Goal: Find contact information: Find contact information

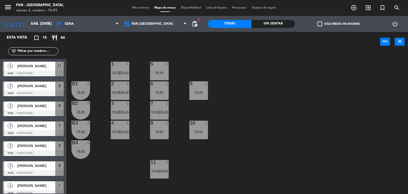
click at [135, 9] on span "Mis reservas" at bounding box center [141, 7] width 22 height 3
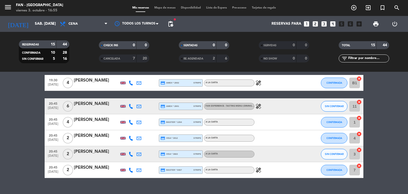
scroll to position [162, 0]
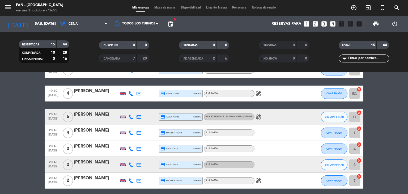
click at [160, 9] on span "Mapa de mesas" at bounding box center [165, 7] width 27 height 3
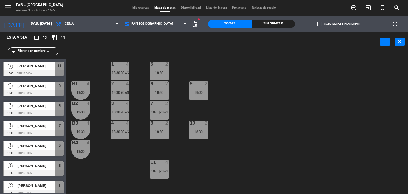
click at [138, 5] on div "menu Fan - [GEOGRAPHIC_DATA] viernes 3. octubre - 16:55 Mis reservas Mapa de me…" at bounding box center [204, 8] width 408 height 16
click at [136, 9] on span "Mis reservas" at bounding box center [141, 7] width 22 height 3
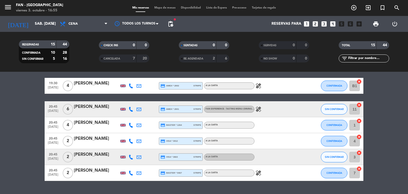
scroll to position [170, 0]
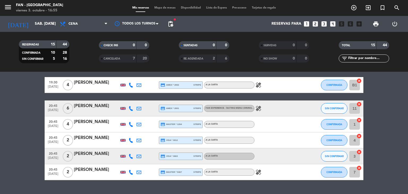
click at [166, 9] on span "Mapa de mesas" at bounding box center [165, 7] width 27 height 3
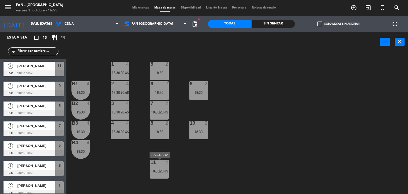
click at [158, 176] on div "11 4 18:30 | 20:45" at bounding box center [159, 169] width 19 height 19
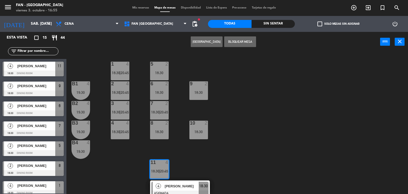
click at [208, 169] on div "1 4 18:30 | 20:45 5 2 18:30 B1 4 19:30 2 4 18:30 | 20:45 9 2 18:30 6 2 18:30 B2…" at bounding box center [239, 123] width 338 height 142
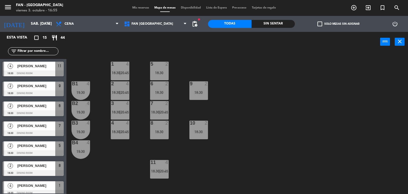
click at [136, 7] on span "Mis reservas" at bounding box center [141, 7] width 22 height 3
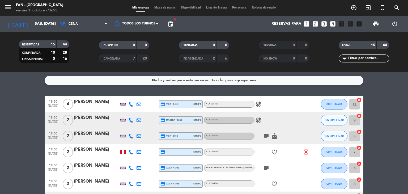
click at [129, 103] on icon at bounding box center [131, 104] width 5 height 5
click at [142, 95] on span at bounding box center [144, 95] width 4 height 4
click at [88, 93] on div "No hay notas para este servicio. Haz clic para agregar una 18:30 [DATE] 4 [PERS…" at bounding box center [204, 133] width 408 height 122
click at [118, 89] on div "No hay notas para este servicio. Haz clic para agregar una 18:30 [DATE] 4 [PERS…" at bounding box center [204, 133] width 408 height 122
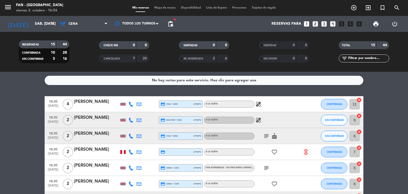
click at [383, 94] on div "No hay notas para este servicio. Haz clic para agregar una 18:30 [DATE] 4 [PERS…" at bounding box center [204, 133] width 408 height 122
click at [383, 95] on div "No hay notas para este servicio. Haz clic para agregar una 18:30 [DATE] 4 [PERS…" at bounding box center [204, 133] width 408 height 122
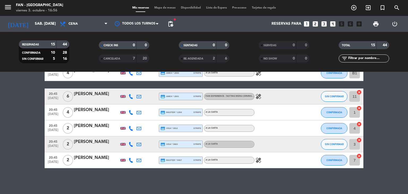
scroll to position [183, 0]
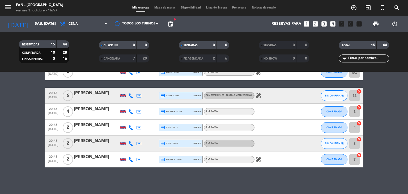
click at [378, 98] on bookings-row "18:30 [DATE] 4 [PERSON_NAME] credit_card visa * 8489 stripe A la carta healing …" at bounding box center [204, 40] width 408 height 254
click at [376, 99] on bookings-row "18:30 [DATE] 4 [PERSON_NAME] credit_card visa * 8489 stripe A la carta healing …" at bounding box center [204, 40] width 408 height 254
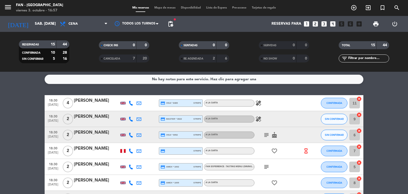
scroll to position [0, 0]
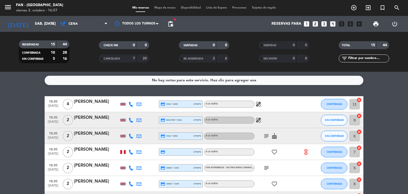
click at [137, 104] on icon at bounding box center [139, 104] width 5 height 5
click at [195, 87] on div "No hay notas para este servicio. Haz clic para agregar una 18:30 [DATE] 4 [PERS…" at bounding box center [204, 133] width 408 height 122
click at [164, 8] on span "Mapa de mesas" at bounding box center [165, 7] width 27 height 3
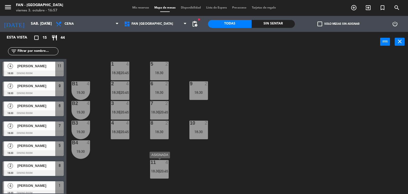
click at [163, 164] on div at bounding box center [159, 162] width 9 height 5
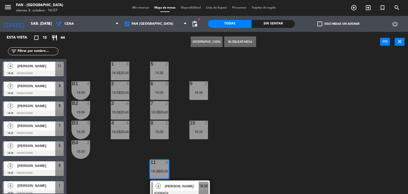
click at [205, 161] on div "1 4 18:30 | 20:45 5 2 18:30 B1 4 19:30 2 4 18:30 | 20:45 9 2 18:30 6 2 18:30 B2…" at bounding box center [239, 123] width 338 height 142
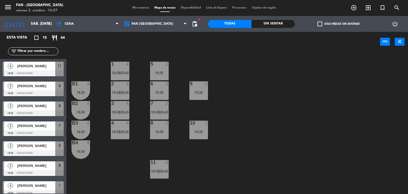
click at [167, 169] on span "20:45" at bounding box center [164, 171] width 8 height 4
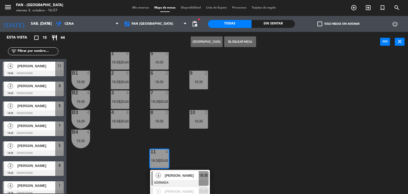
scroll to position [19, 0]
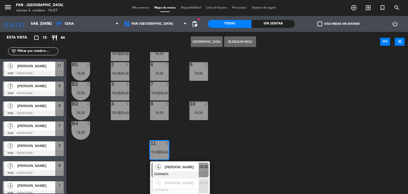
click at [118, 128] on div "1 4 18:30 | 20:45 5 2 18:30 B1 4 19:30 2 4 18:30 | 20:45 9 2 18:30 6 2 18:30 B2…" at bounding box center [239, 123] width 338 height 142
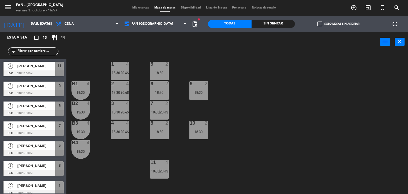
scroll to position [0, 0]
click at [178, 161] on div "1 4 18:30 | 20:45 5 2 18:30 B1 4 19:30 2 4 18:30 | 20:45 9 2 18:30 6 2 18:30 B2…" at bounding box center [239, 123] width 338 height 142
click at [154, 170] on span "18:30" at bounding box center [155, 171] width 8 height 4
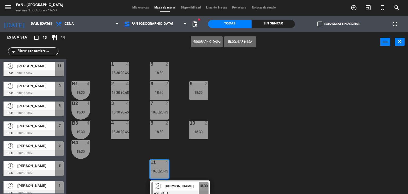
click at [198, 171] on div "1 4 18:30 | 20:45 5 2 18:30 B1 4 19:30 2 4 18:30 | 20:45 9 2 18:30 6 2 18:30 B2…" at bounding box center [239, 123] width 338 height 142
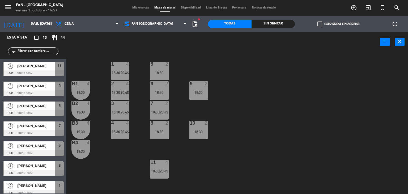
click at [165, 169] on span "20:45" at bounding box center [164, 171] width 8 height 4
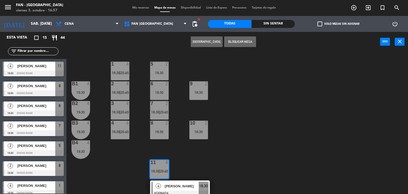
click at [214, 161] on div "1 4 18:30 | 20:45 5 2 18:30 B1 4 19:30 2 4 18:30 | 20:45 9 2 18:30 6 2 18:30 B2…" at bounding box center [239, 123] width 338 height 142
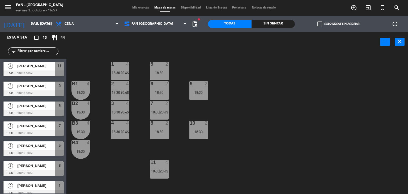
click at [187, 174] on div "1 4 18:30 | 20:45 5 2 18:30 B1 4 19:30 2 4 18:30 | 20:45 9 2 18:30 6 2 18:30 B2…" at bounding box center [239, 123] width 338 height 142
click at [170, 144] on div "1 4 18:30 | 20:45 5 2 18:30 B1 4 19:30 2 4 18:30 | 20:45 9 2 18:30 6 2 18:30 B2…" at bounding box center [239, 123] width 338 height 142
click at [131, 9] on span "Mis reservas" at bounding box center [141, 7] width 22 height 3
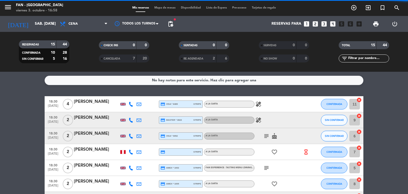
click at [161, 8] on span "Mapa de mesas" at bounding box center [165, 7] width 27 height 3
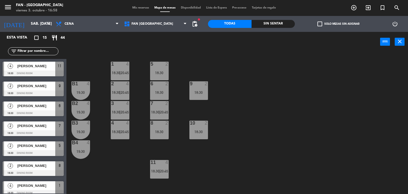
click at [137, 6] on span "Mis reservas" at bounding box center [141, 7] width 22 height 3
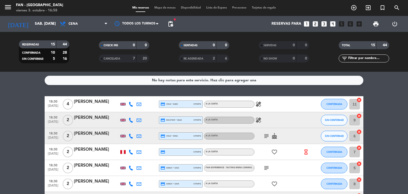
click at [164, 7] on span "Mapa de mesas" at bounding box center [165, 7] width 27 height 3
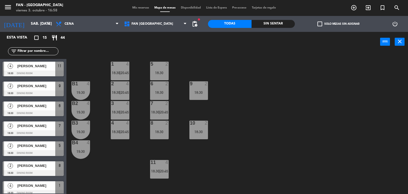
click at [332, 110] on div "1 4 18:30 | 20:45 5 2 18:30 B1 4 19:30 2 4 18:30 | 20:45 9 2 18:30 6 2 18:30 B2…" at bounding box center [239, 123] width 338 height 142
click at [140, 7] on span "Mis reservas" at bounding box center [141, 7] width 22 height 3
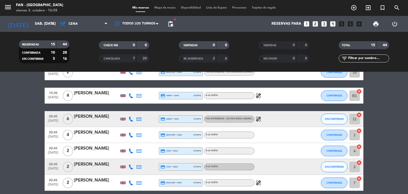
scroll to position [170, 0]
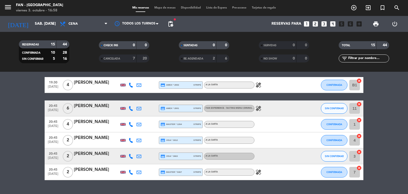
click at [157, 6] on span "Mapa de mesas" at bounding box center [165, 7] width 27 height 3
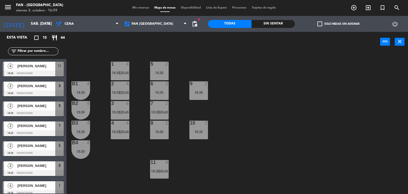
click at [162, 46] on div "power_input close" at bounding box center [223, 42] width 314 height 20
click at [132, 8] on span "Mis reservas" at bounding box center [141, 7] width 22 height 3
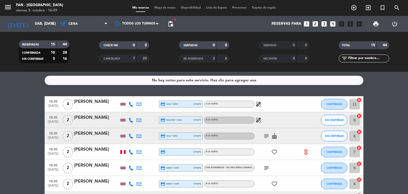
click at [161, 9] on span "Mapa de mesas" at bounding box center [165, 7] width 27 height 3
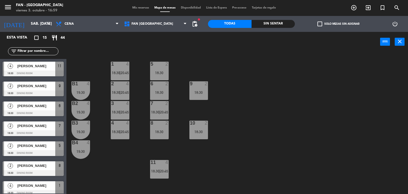
click at [177, 162] on div "1 4 18:30 | 20:45 5 2 18:30 B1 4 19:30 2 4 18:30 | 20:45 9 2 18:30 6 2 18:30 B2…" at bounding box center [239, 123] width 338 height 142
click at [158, 173] on span "18:30" at bounding box center [155, 171] width 8 height 4
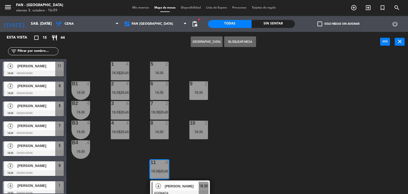
click at [222, 158] on div "1 4 18:30 | 20:45 5 2 18:30 B1 4 19:30 2 4 18:30 | 20:45 9 2 18:30 6 2 18:30 B2…" at bounding box center [239, 123] width 338 height 142
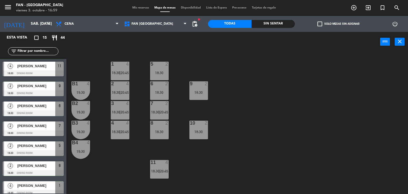
click at [163, 163] on div at bounding box center [159, 162] width 9 height 5
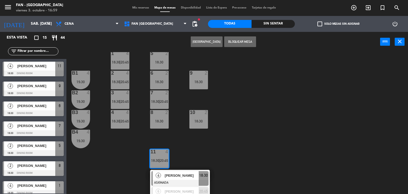
scroll to position [19, 0]
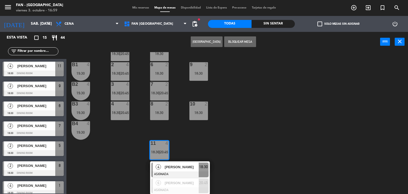
click at [223, 158] on div "1 4 18:30 | 20:45 5 2 18:30 B1 4 19:30 2 4 18:30 | 20:45 9 2 18:30 6 2 18:30 B2…" at bounding box center [239, 123] width 338 height 142
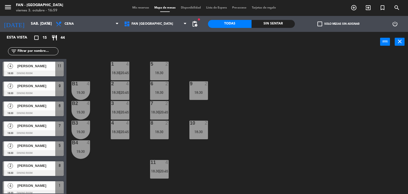
scroll to position [0, 0]
click at [191, 160] on div "1 4 18:30 | 20:45 5 2 18:30 B1 4 19:30 2 4 18:30 | 20:45 9 2 18:30 6 2 18:30 B2…" at bounding box center [239, 123] width 338 height 142
click at [138, 10] on div "Mis reservas Mapa de mesas Disponibilidad Lista de Espera Pre-acceso Tarjetas d…" at bounding box center [204, 8] width 149 height 5
click at [139, 8] on span "Mis reservas" at bounding box center [141, 7] width 22 height 3
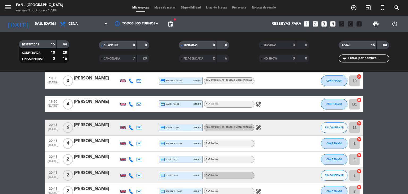
scroll to position [151, 0]
click at [0, 110] on bookings-row "18:30 [DATE] 4 [PERSON_NAME] credit_card visa * 8489 stripe A la carta healing …" at bounding box center [204, 72] width 408 height 254
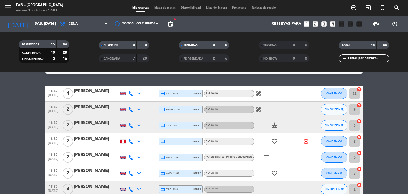
scroll to position [21, 0]
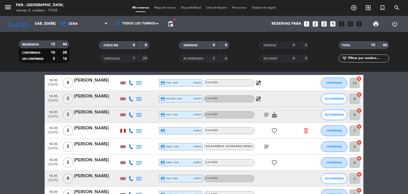
click at [155, 8] on span "Mapa de mesas" at bounding box center [165, 7] width 27 height 3
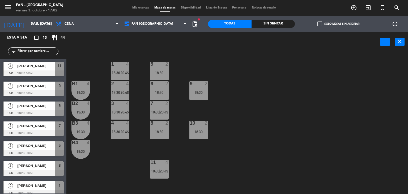
click at [141, 9] on span "Mis reservas" at bounding box center [141, 7] width 22 height 3
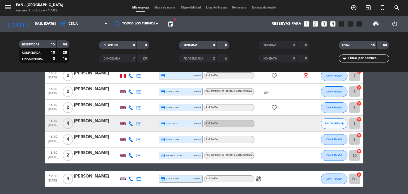
scroll to position [106, 0]
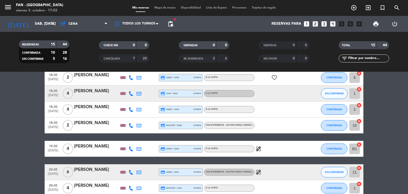
click at [172, 9] on span "Mapa de mesas" at bounding box center [165, 7] width 27 height 3
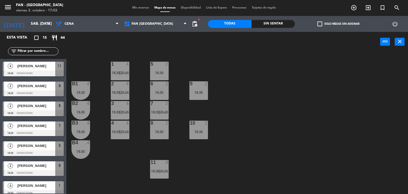
click at [277, 155] on div "1 4 18:30 | 20:45 5 2 18:30 B1 4 19:30 2 4 18:30 | 20:45 9 2 18:30 6 2 18:30 B2…" at bounding box center [239, 123] width 338 height 142
click at [164, 69] on div "5 2 18:30" at bounding box center [159, 71] width 19 height 19
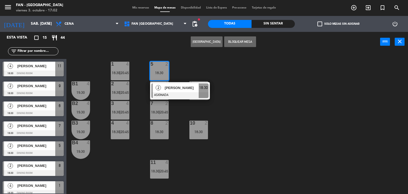
click at [180, 72] on div "1 4 18:30 | 20:45 5 2 18:30 2 [PERSON_NAME] ASIGNADA 18:30 B1 4 19:30 2 4 18:30…" at bounding box center [239, 123] width 338 height 142
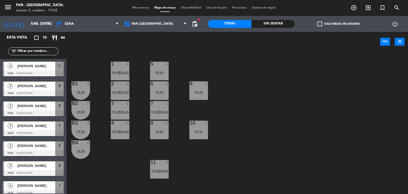
click at [165, 71] on div "18:30" at bounding box center [159, 73] width 19 height 4
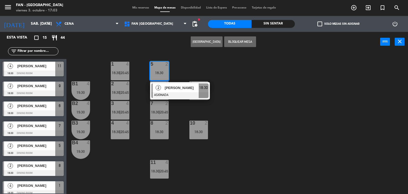
click at [174, 117] on div "1 4 18:30 | 20:45 5 2 18:30 2 [PERSON_NAME] ASIGNADA 18:30 B1 4 19:30 2 4 18:30…" at bounding box center [239, 123] width 338 height 142
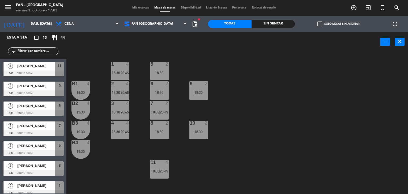
click at [164, 91] on div "18:30" at bounding box center [159, 93] width 19 height 4
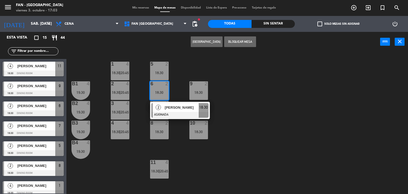
click at [177, 92] on div "1 4 18:30 | 20:45 5 2 18:30 B1 4 19:30 2 4 18:30 | 20:45 9 2 18:30 6 2 18:30 2 …" at bounding box center [239, 123] width 338 height 142
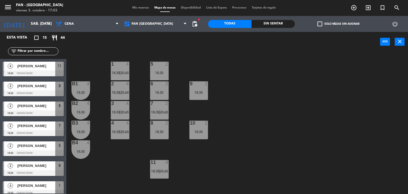
click at [162, 126] on div "8 2" at bounding box center [159, 123] width 19 height 5
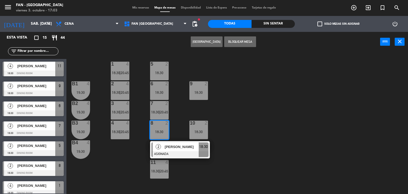
click at [177, 118] on div "1 4 18:30 | 20:45 5 2 18:30 B1 4 19:30 2 4 18:30 | 20:45 9 2 18:30 6 2 18:30 B2…" at bounding box center [239, 123] width 338 height 142
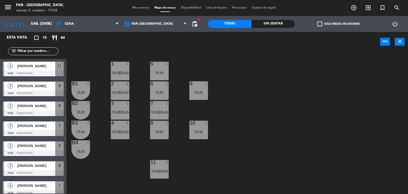
click at [163, 175] on div "11 4 18:30 | 20:45" at bounding box center [159, 169] width 19 height 19
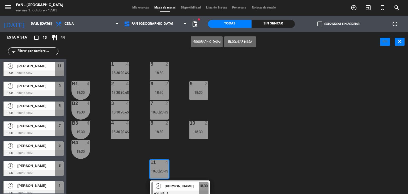
click at [201, 166] on div "1 4 18:30 | 20:45 5 2 18:30 B1 4 19:30 2 4 18:30 | 20:45 9 2 18:30 6 2 18:30 B2…" at bounding box center [239, 123] width 338 height 142
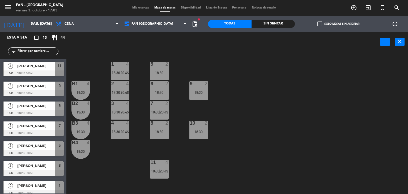
click at [156, 171] on span "18:30" at bounding box center [155, 171] width 8 height 4
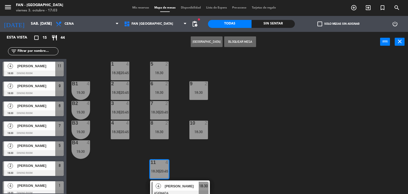
click at [183, 172] on div "1 4 18:30 | 20:45 5 2 18:30 B1 4 19:30 2 4 18:30 | 20:45 9 2 18:30 6 2 18:30 B2…" at bounding box center [239, 123] width 338 height 142
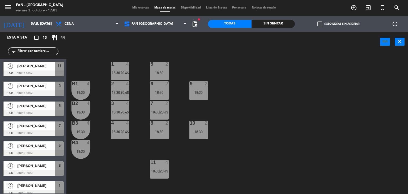
click at [163, 171] on span "20:45" at bounding box center [164, 171] width 8 height 4
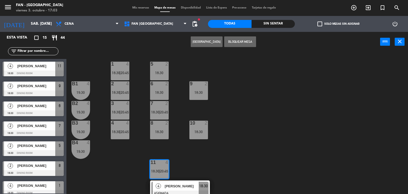
click at [133, 7] on span "Mis reservas" at bounding box center [141, 7] width 22 height 3
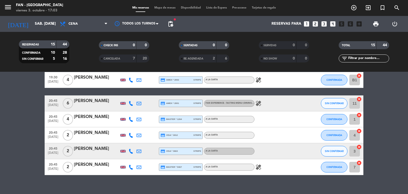
scroll to position [181, 0]
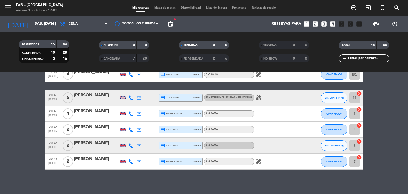
click at [159, 9] on span "Mapa de mesas" at bounding box center [165, 7] width 27 height 3
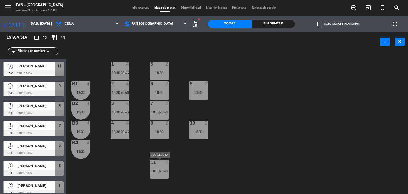
click at [166, 175] on div "11 4 18:30 | 20:45" at bounding box center [159, 169] width 19 height 19
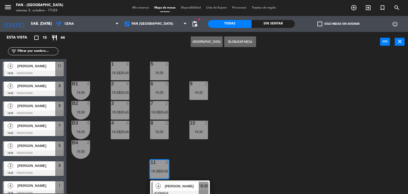
click at [140, 7] on span "Mis reservas" at bounding box center [141, 7] width 22 height 3
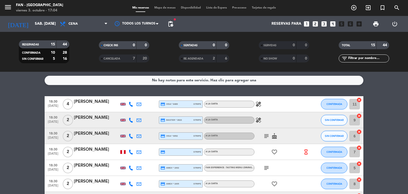
click at [130, 103] on icon at bounding box center [131, 104] width 5 height 5
click at [142, 94] on span at bounding box center [144, 95] width 4 height 4
click at [135, 91] on div "[PHONE_NUMBER]" at bounding box center [134, 90] width 35 height 6
copy div "447947612568"
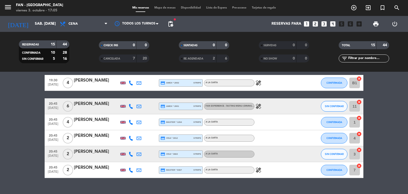
scroll to position [162, 0]
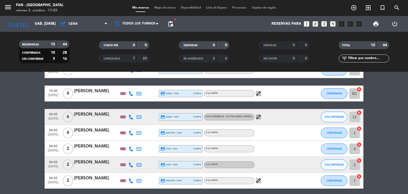
click at [389, 118] on bookings-row "18:30 [DATE] 4 [PERSON_NAME] credit_card visa * 8489 stripe A la carta healing …" at bounding box center [204, 62] width 408 height 254
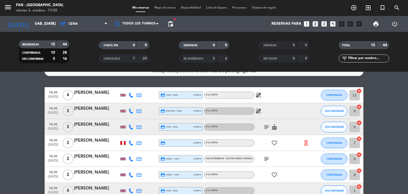
scroll to position [0, 0]
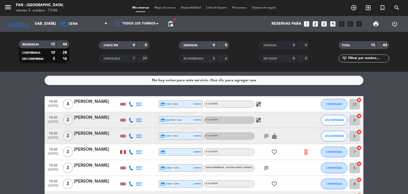
drag, startPoint x: 130, startPoint y: 107, endPoint x: 131, endPoint y: 103, distance: 3.5
click at [131, 103] on div at bounding box center [131, 104] width 8 height 16
click at [131, 103] on icon at bounding box center [131, 104] width 5 height 5
click at [160, 8] on span "Mapa de mesas" at bounding box center [165, 7] width 27 height 3
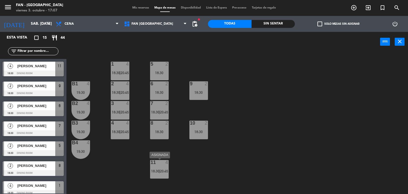
click at [166, 169] on span "20:45" at bounding box center [164, 171] width 8 height 4
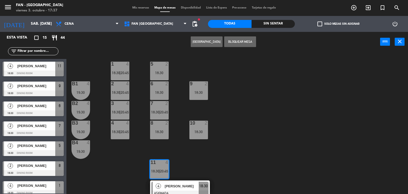
click at [243, 113] on div "1 4 18:30 | 20:45 5 2 18:30 B1 4 19:30 2 4 18:30 | 20:45 9 2 18:30 6 2 18:30 B2…" at bounding box center [239, 123] width 338 height 142
